Goal: Navigation & Orientation: Find specific page/section

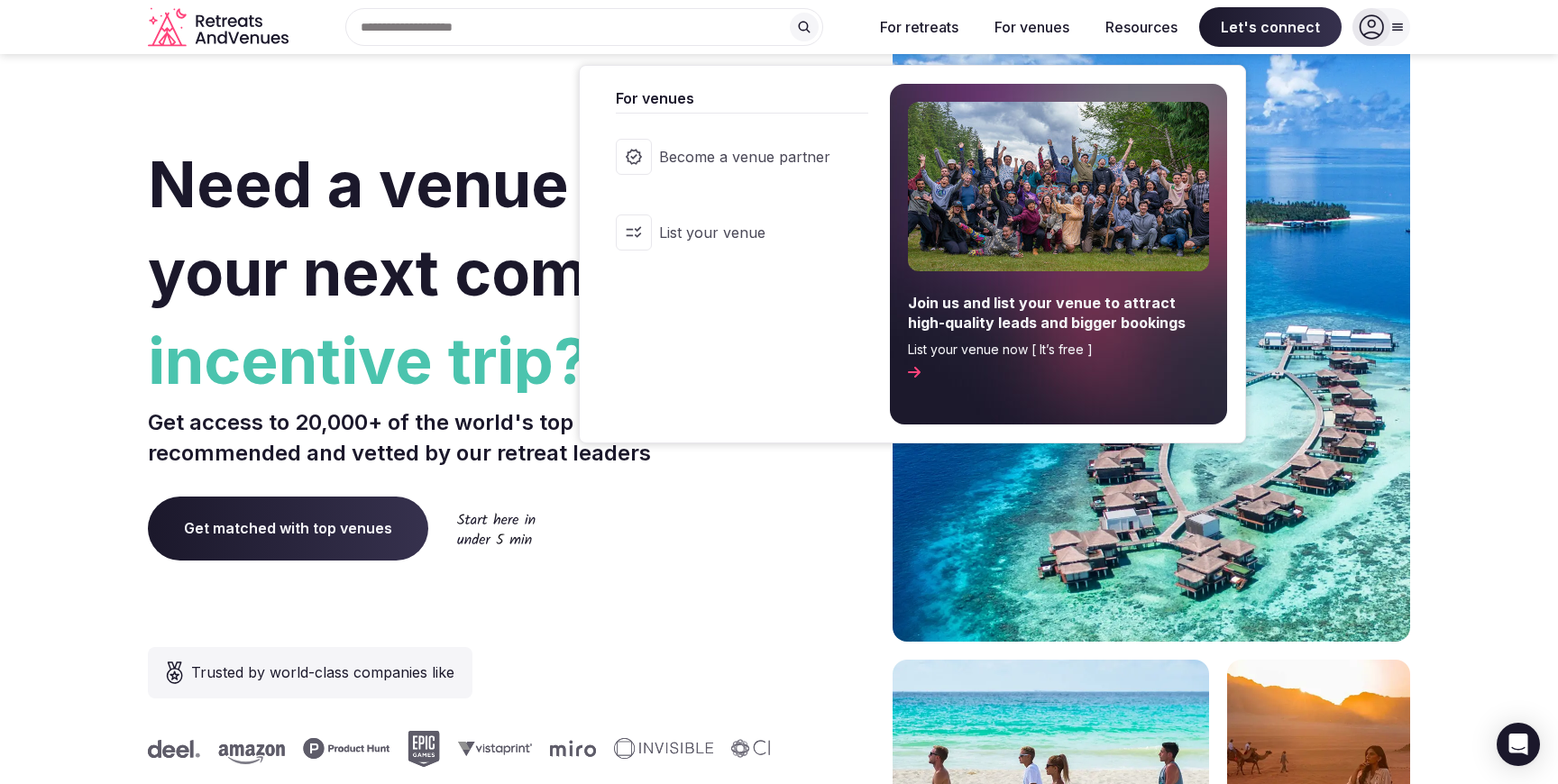
click at [1018, 23] on button "For venues" at bounding box center [1032, 27] width 104 height 39
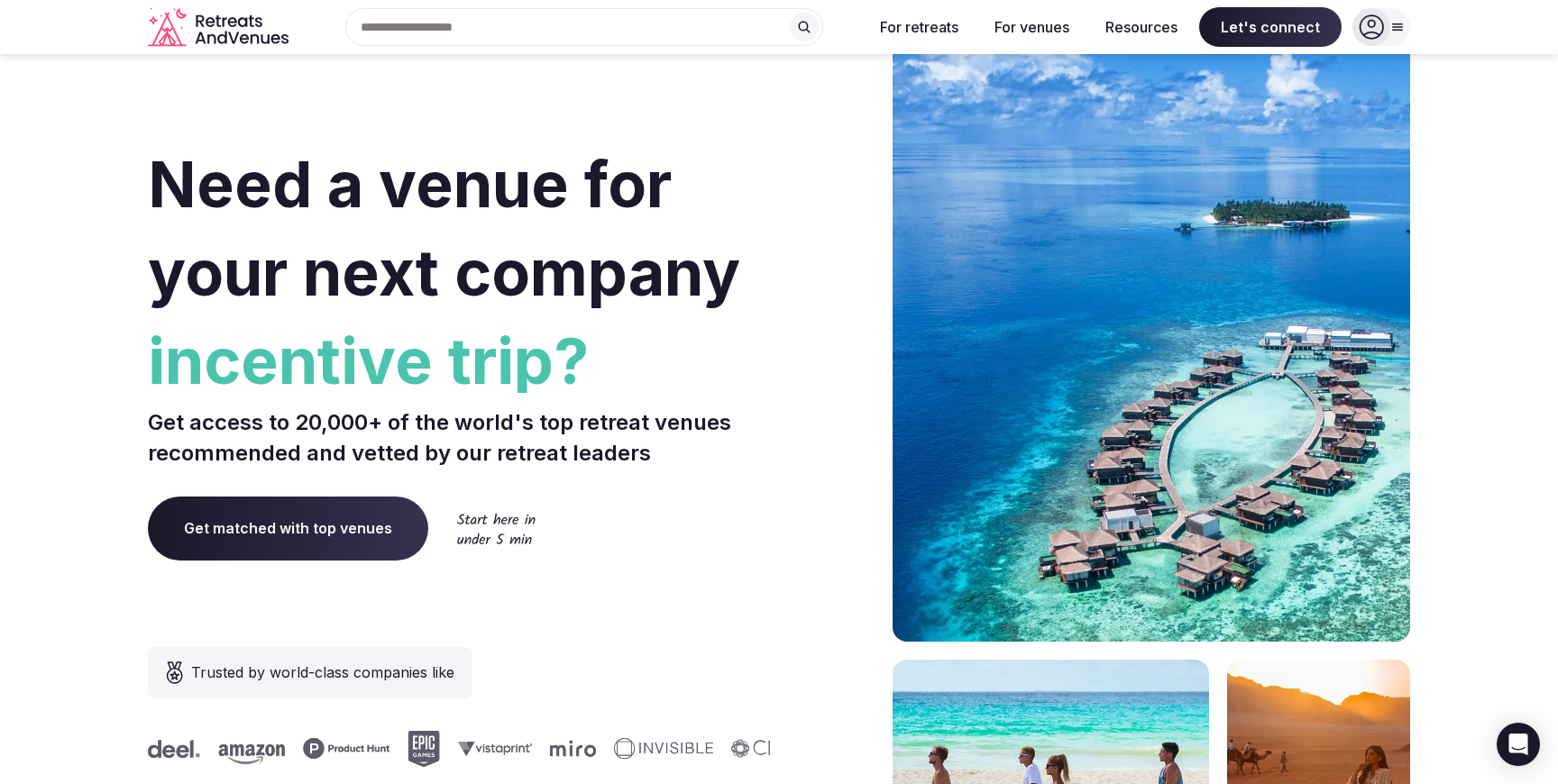
click at [1018, 23] on button "For venues" at bounding box center [1032, 27] width 104 height 39
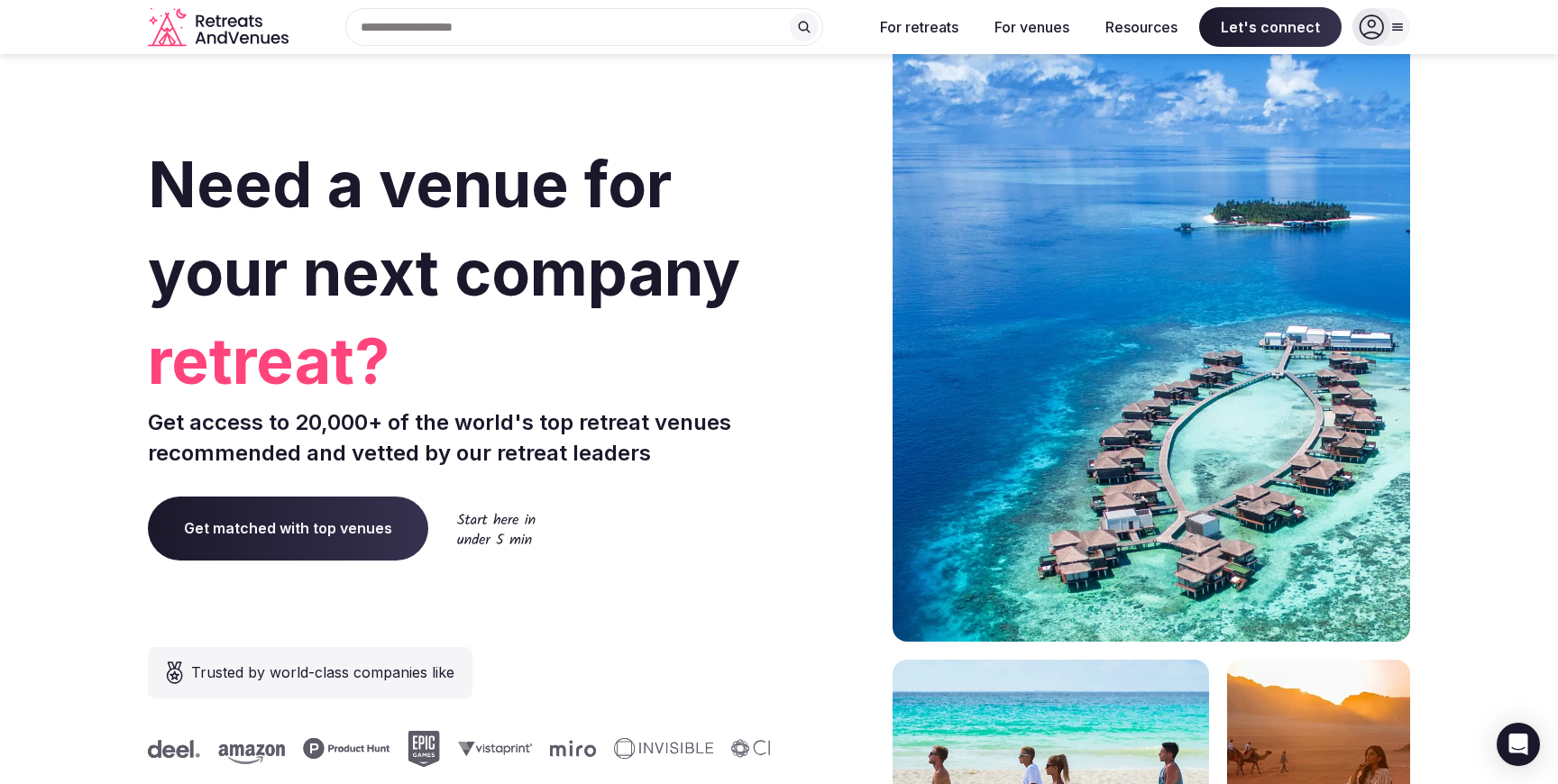
click at [487, 108] on div "Need a venue for your next company retreat? Get access to 20,000+ of the world'…" at bounding box center [460, 538] width 624 height 1086
click at [451, 24] on div "Search Popular Destinations [GEOGRAPHIC_DATA], [GEOGRAPHIC_DATA] [GEOGRAPHIC_DA…" at bounding box center [577, 27] width 562 height 37
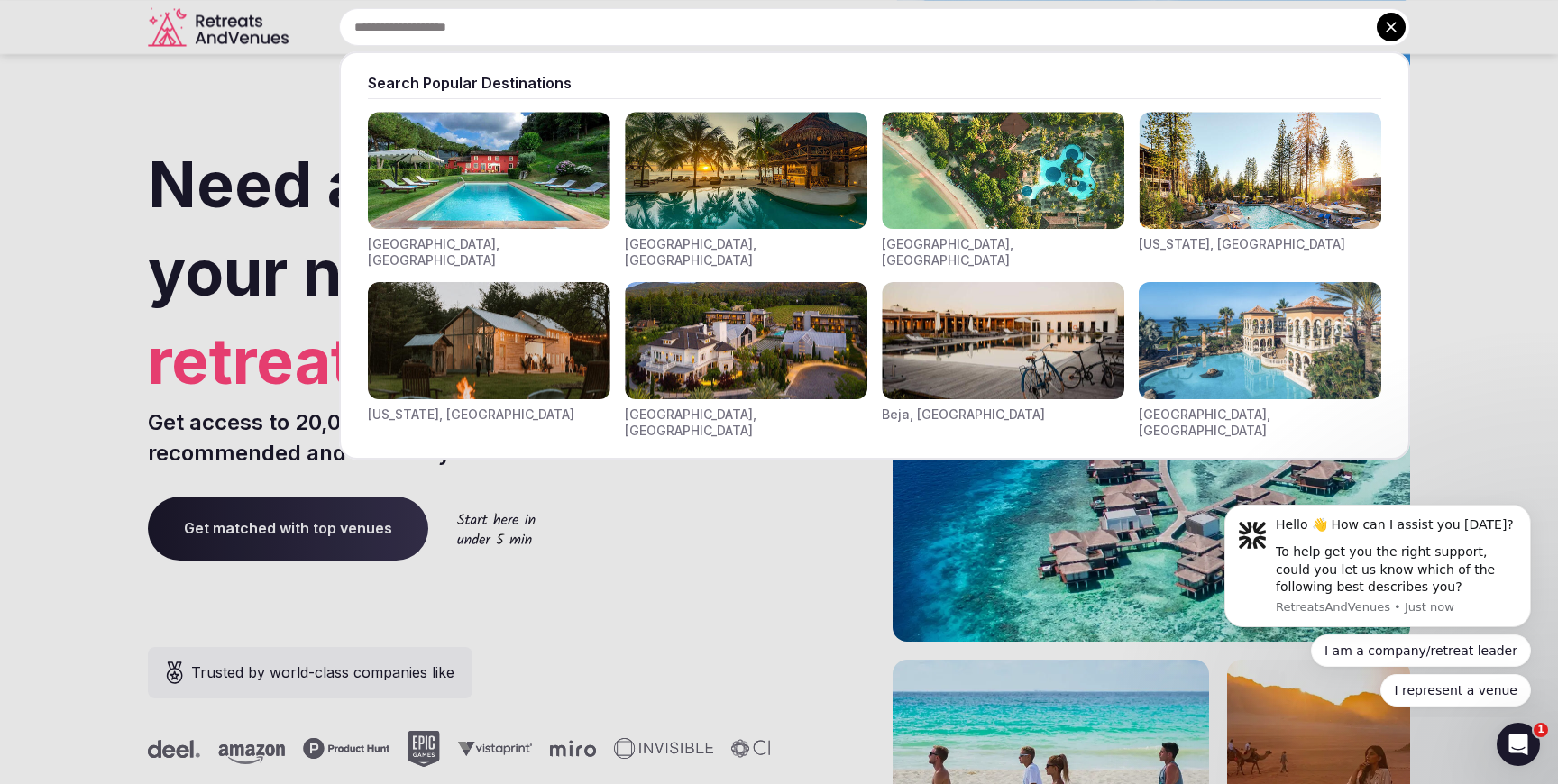
click at [535, 156] on img "Visit venues for Toscana, Italy" at bounding box center [489, 170] width 243 height 117
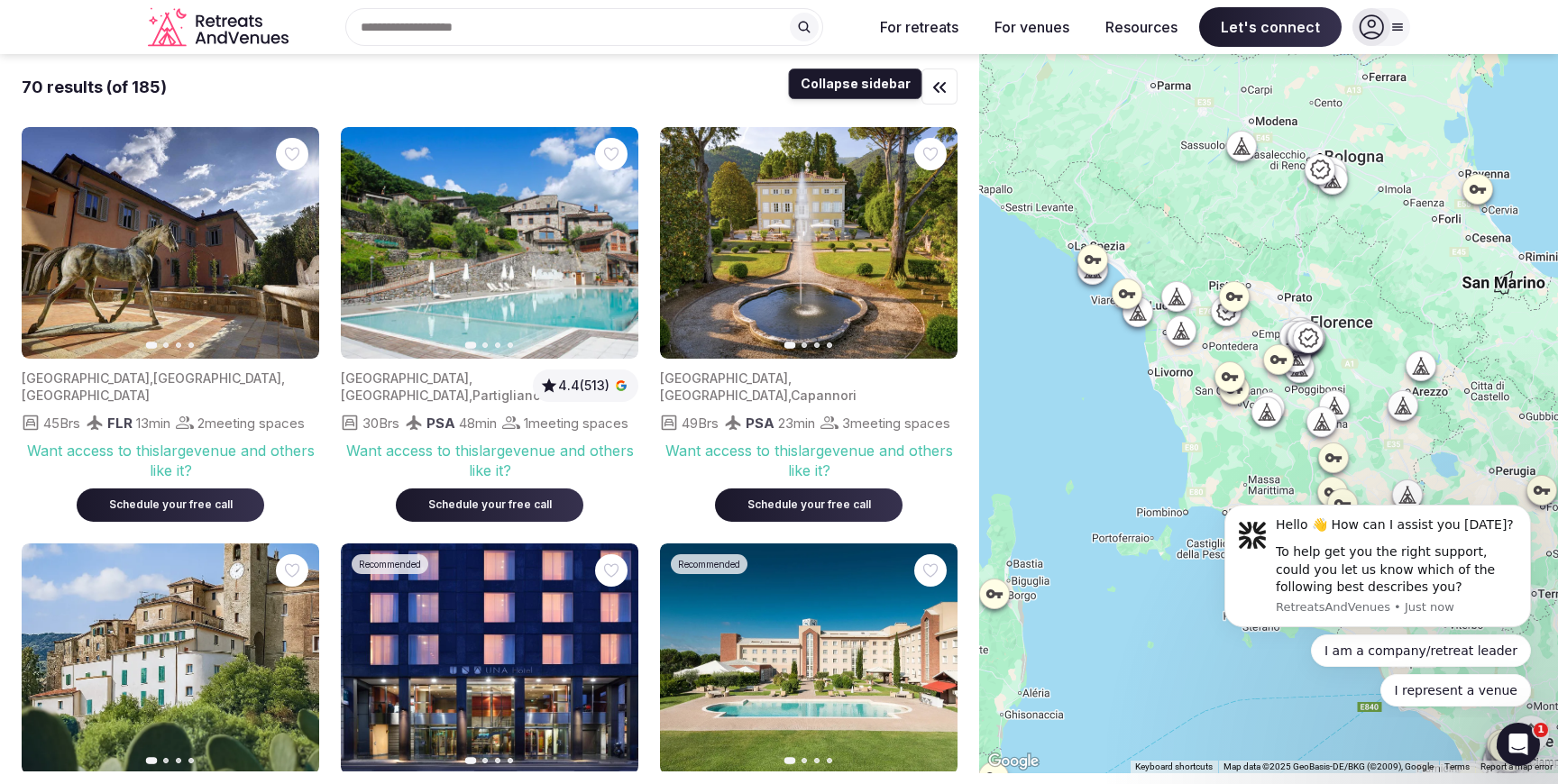
click at [942, 77] on icon "button" at bounding box center [939, 88] width 22 height 22
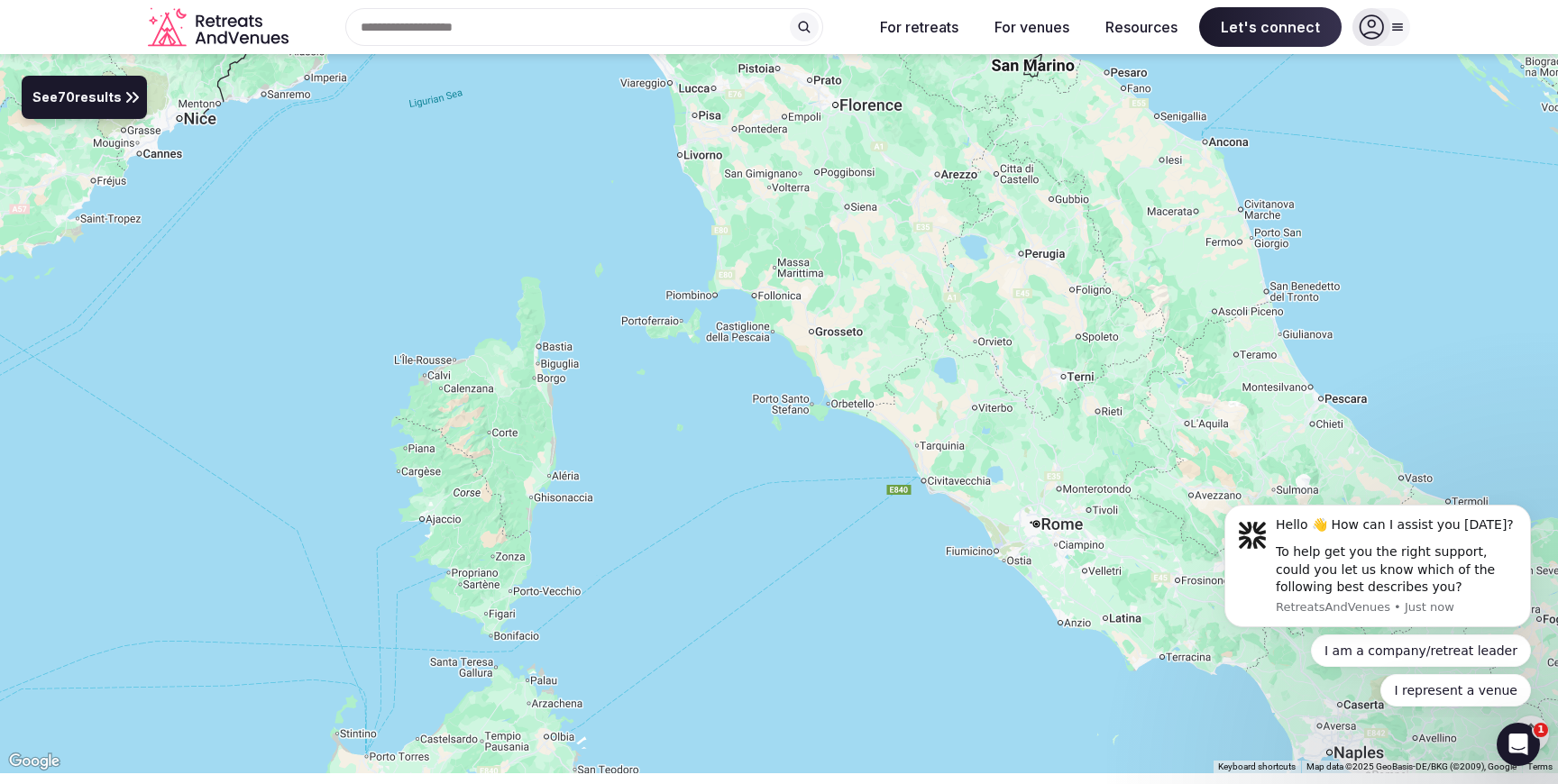
drag, startPoint x: 641, startPoint y: 532, endPoint x: 660, endPoint y: 312, distance: 220.8
click at [660, 312] on div at bounding box center [779, 413] width 1558 height 719
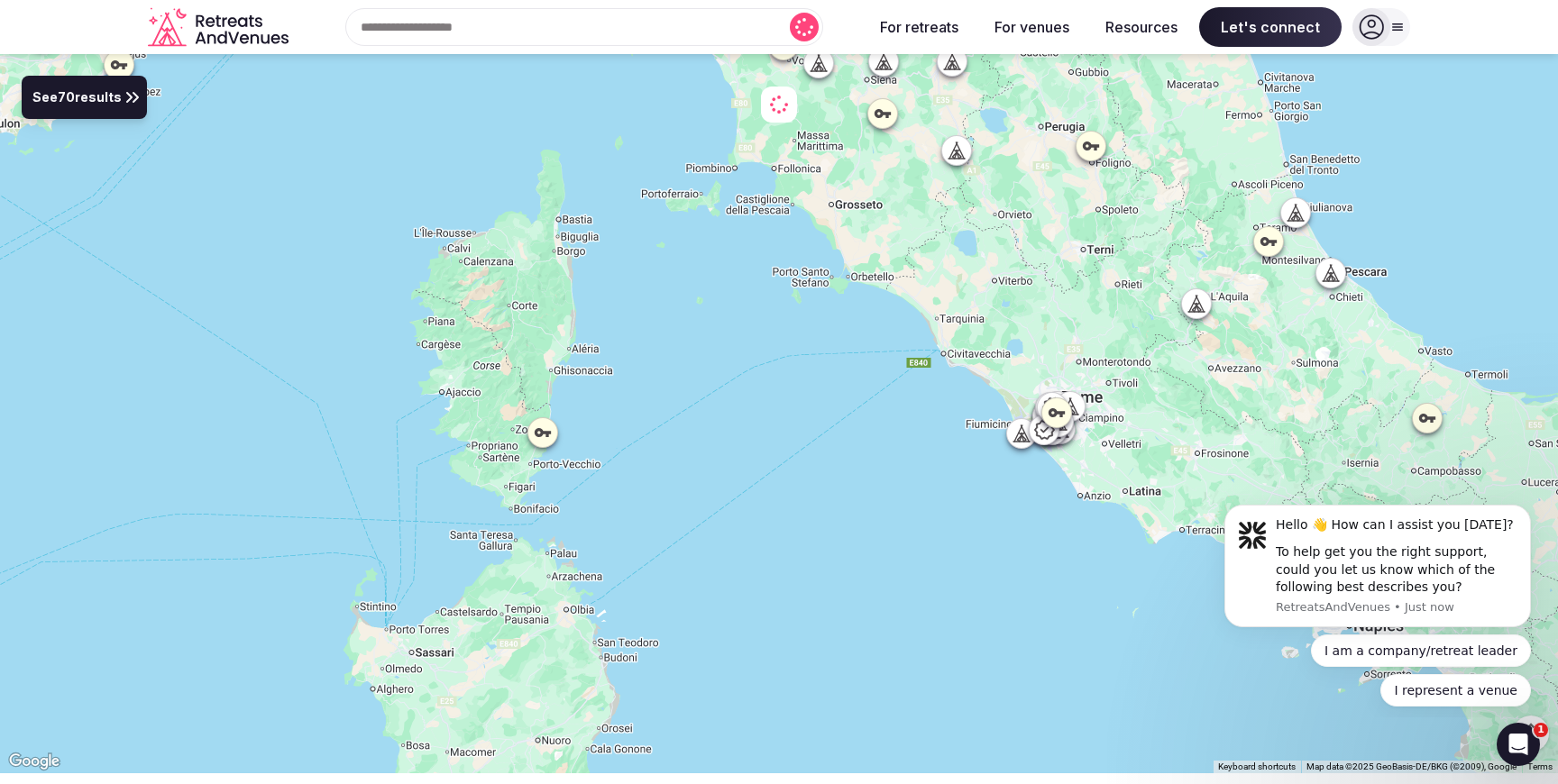
drag, startPoint x: 610, startPoint y: 566, endPoint x: 622, endPoint y: 454, distance: 112.6
click at [622, 454] on div at bounding box center [779, 413] width 1558 height 719
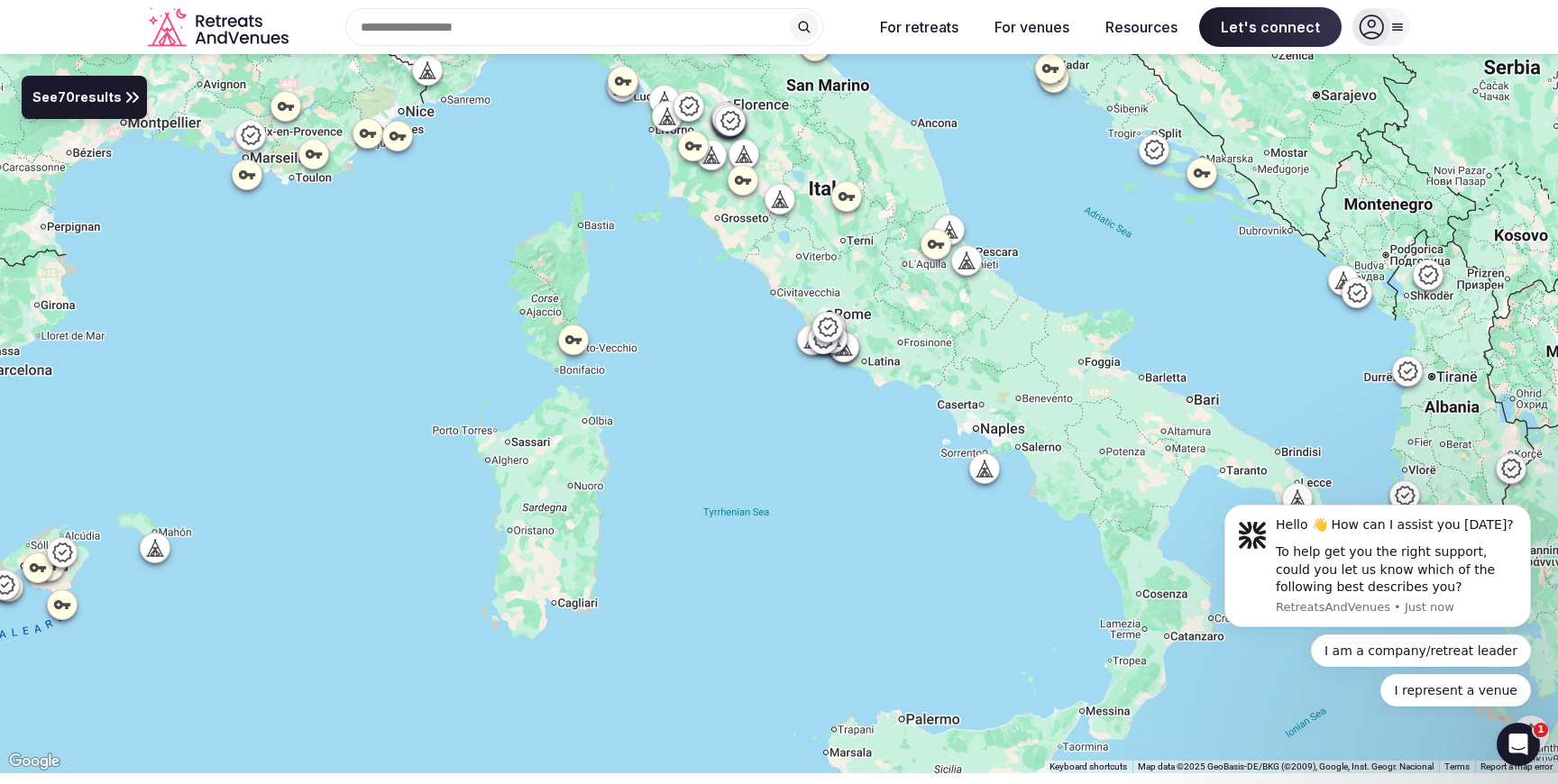
drag, startPoint x: 626, startPoint y: 600, endPoint x: 617, endPoint y: 491, distance: 109.4
click at [617, 491] on div at bounding box center [779, 413] width 1558 height 719
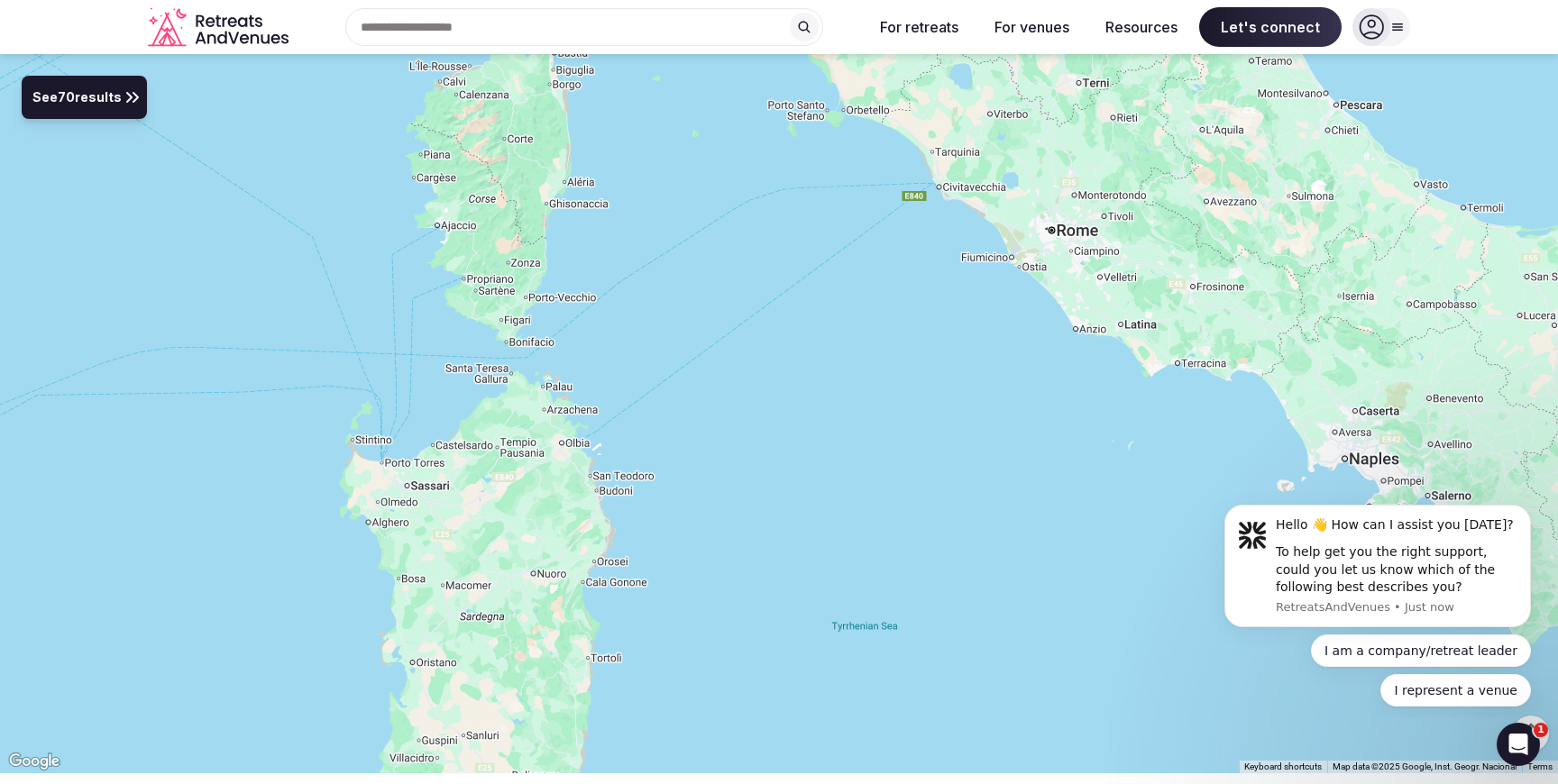
drag, startPoint x: 623, startPoint y: 412, endPoint x: 641, endPoint y: 539, distance: 128.3
click at [641, 539] on div at bounding box center [779, 413] width 1558 height 719
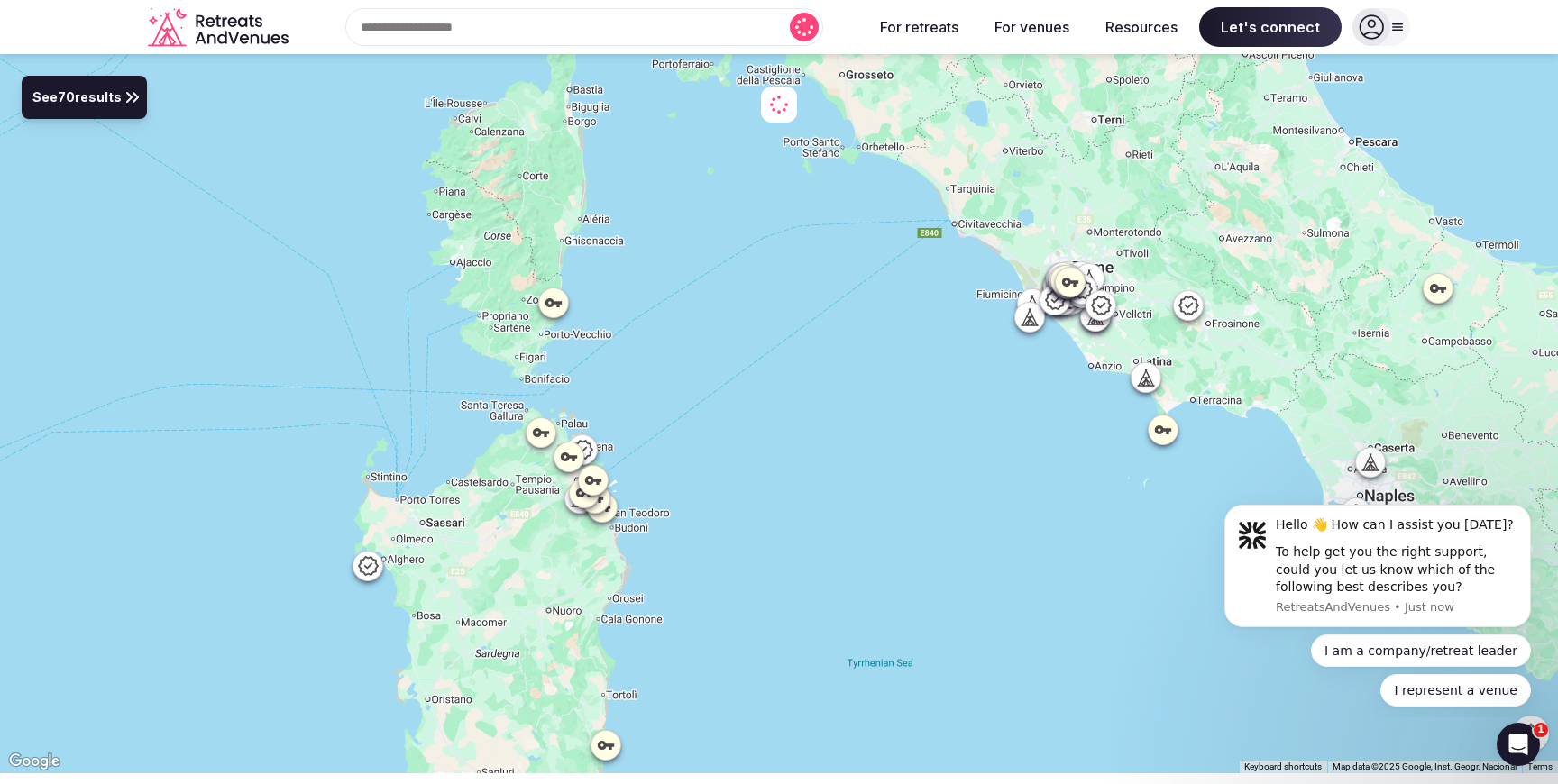
click at [558, 304] on icon at bounding box center [554, 303] width 16 height 9
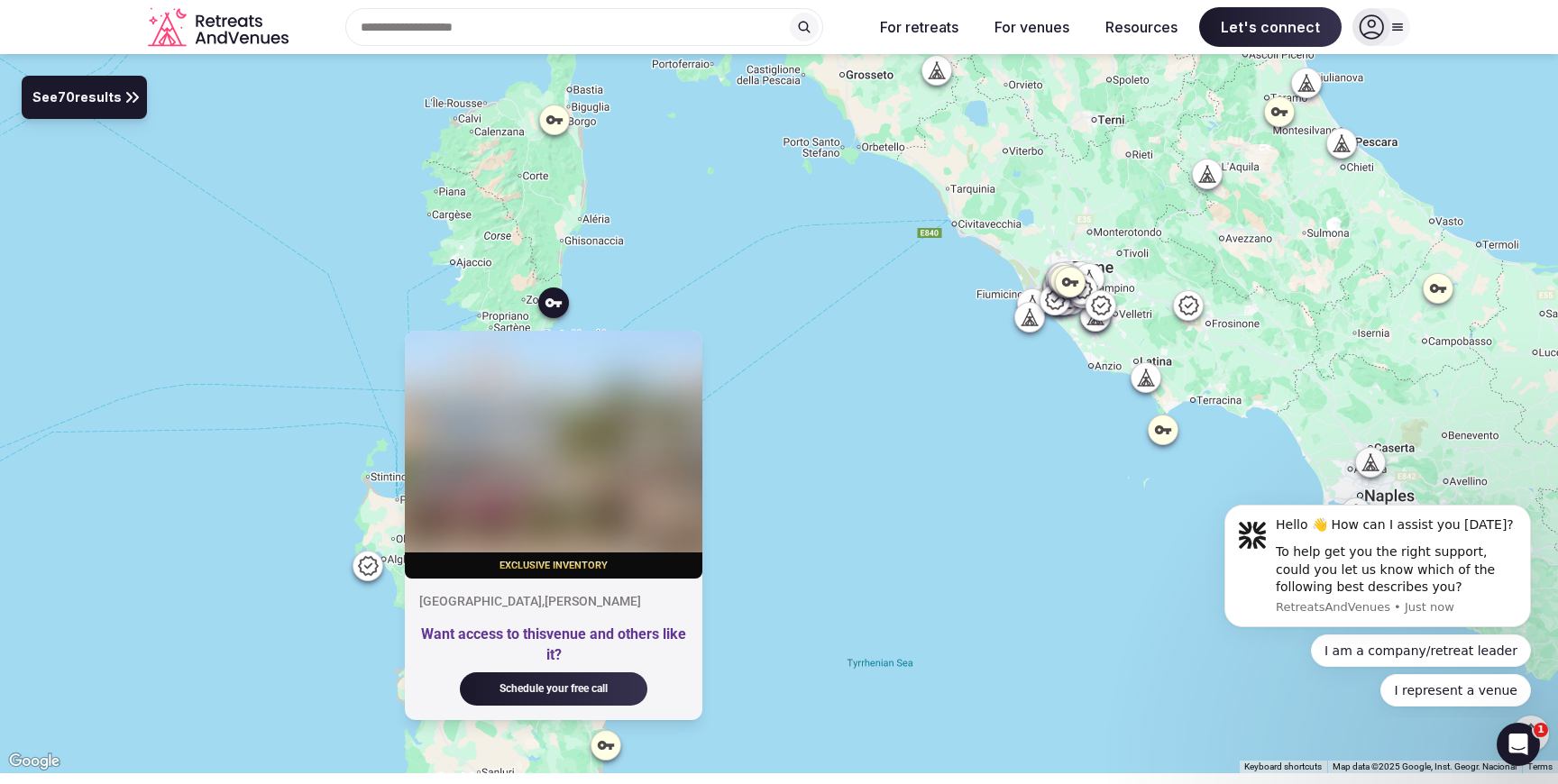
click at [833, 353] on div "Exclusive inventory [GEOGRAPHIC_DATA] , [PERSON_NAME] Want access to this venue…" at bounding box center [779, 413] width 1558 height 719
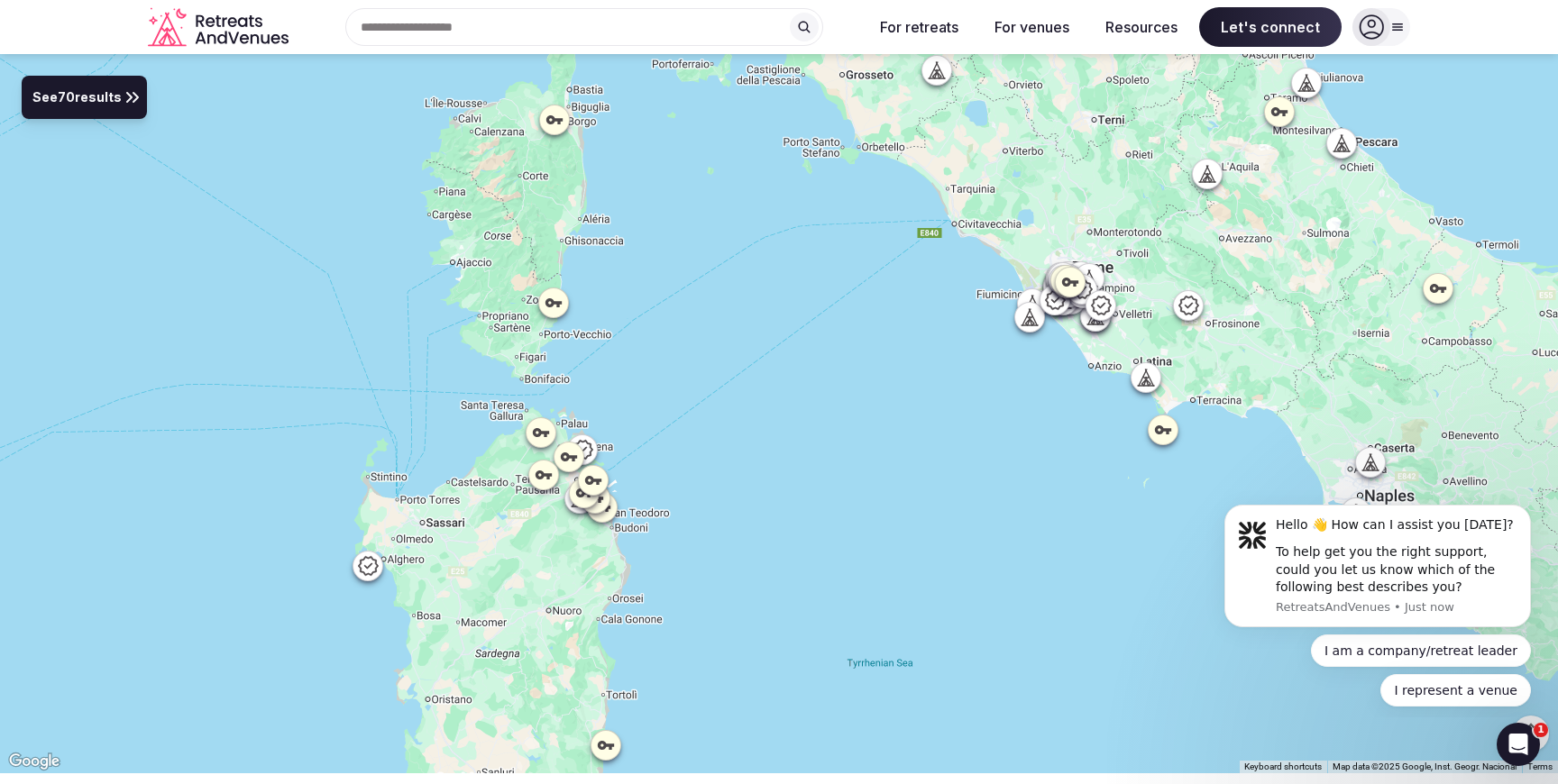
click at [611, 751] on icon at bounding box center [606, 746] width 18 height 18
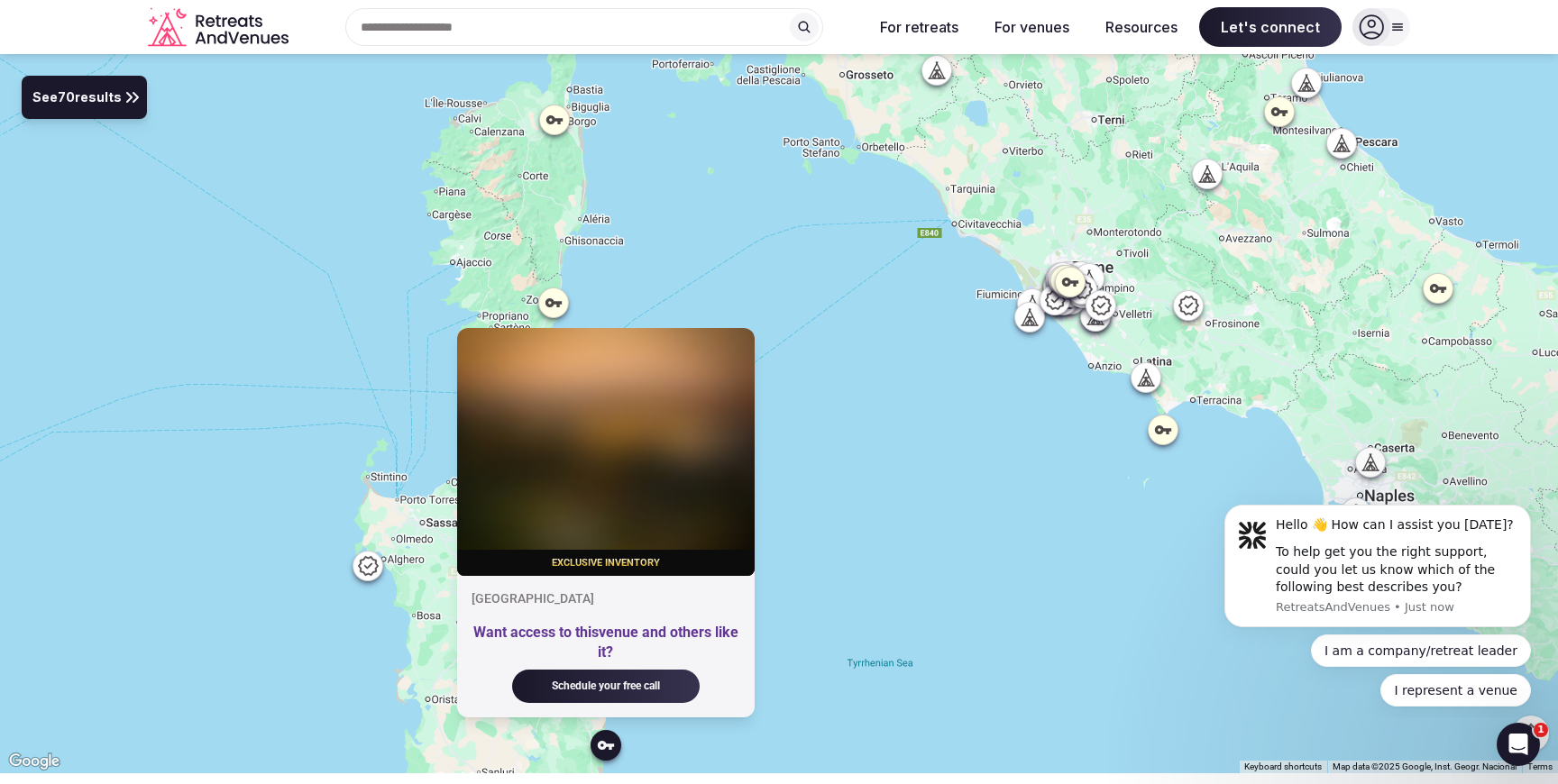
click at [843, 585] on div "Exclusive inventory Sardegna Want access to this venue and others like it? Sche…" at bounding box center [779, 413] width 1558 height 719
